Goal: Check status: Check status

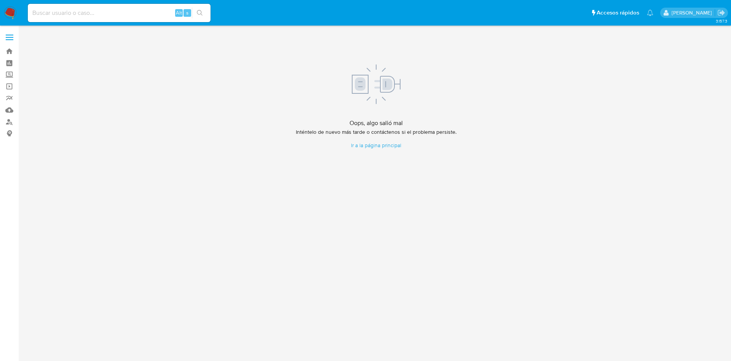
click at [108, 11] on input at bounding box center [119, 13] width 183 height 10
paste input "606247386"
type input "606247386"
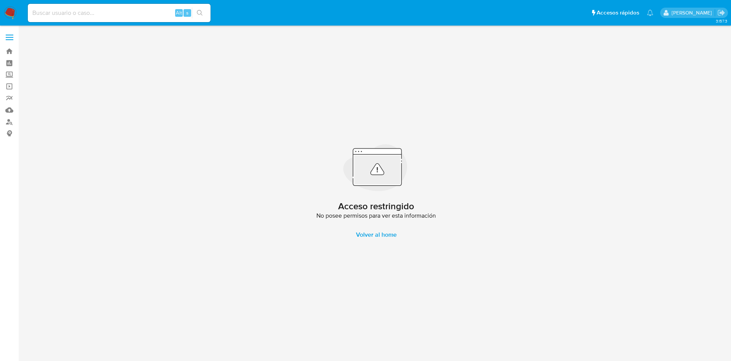
click at [104, 14] on input at bounding box center [119, 13] width 183 height 10
paste input "87110055"
click at [120, 9] on input "87110055" at bounding box center [119, 13] width 183 height 10
drag, startPoint x: 111, startPoint y: 14, endPoint x: 8, endPoint y: 0, distance: 104.2
click at [0, 2] on nav "Pausado Ver notificaciones 87110055 Alt s Accesos rápidos Presiona las siguient…" at bounding box center [365, 13] width 731 height 26
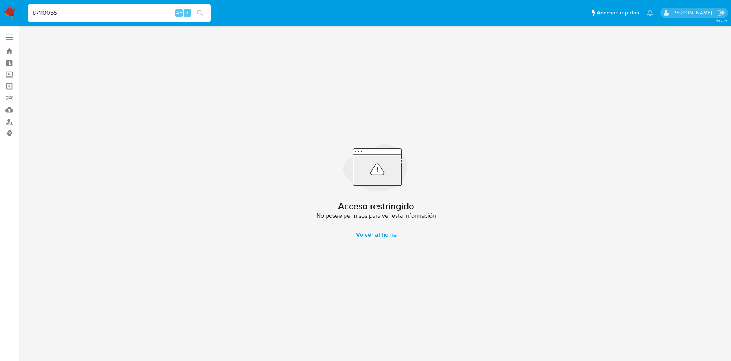
paste input "1251024312"
type input "1251024312"
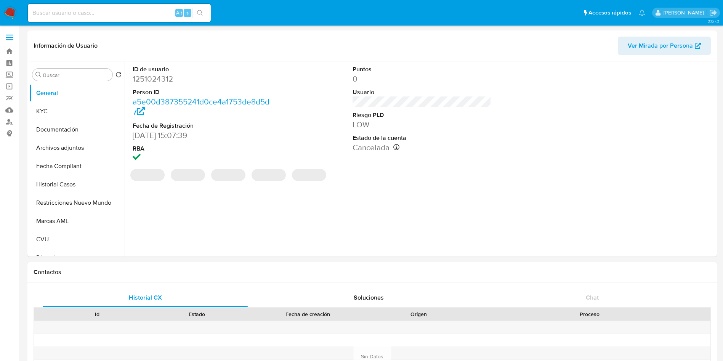
select select "10"
